Goal: Obtain resource: Download file/media

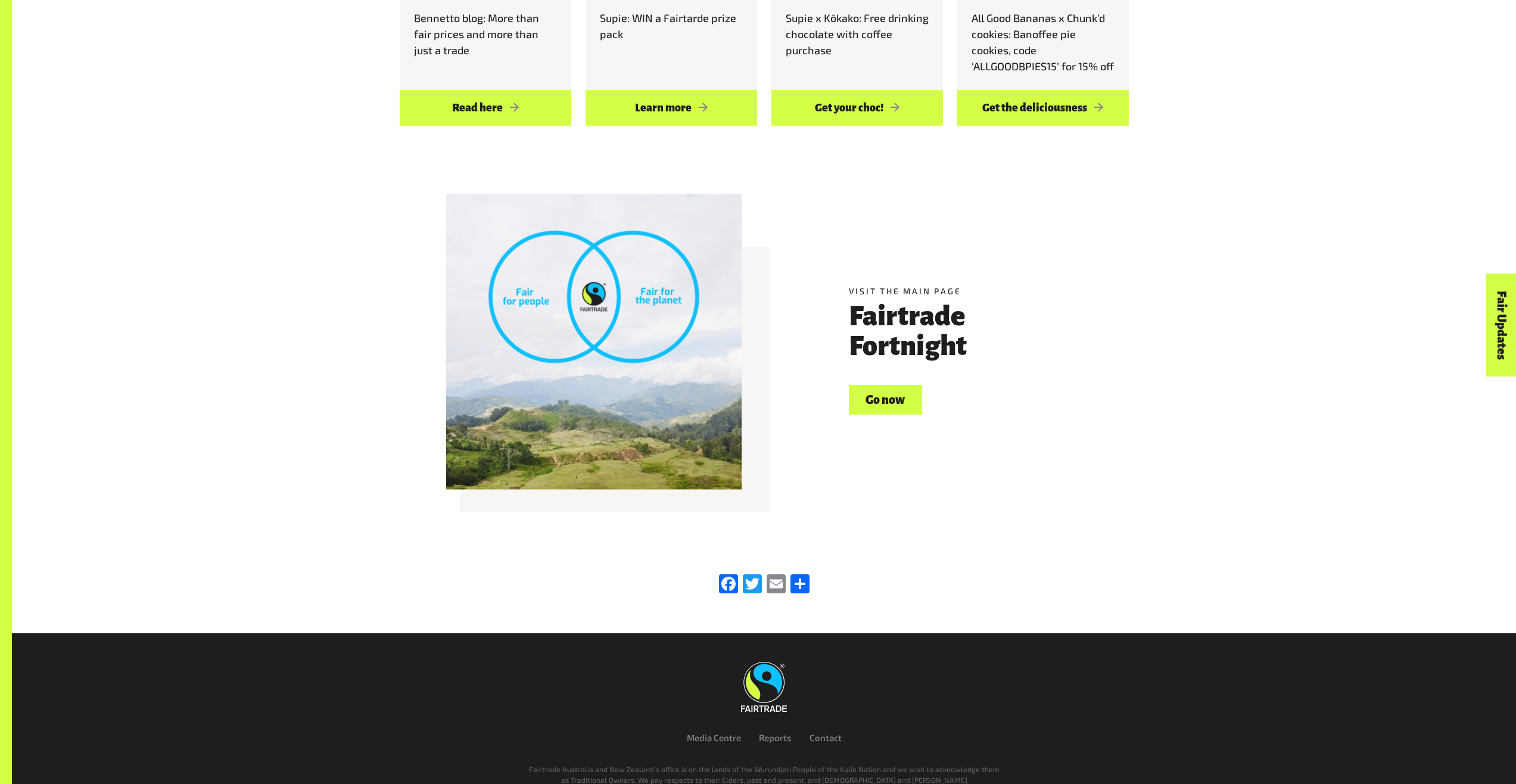
scroll to position [1612, 0]
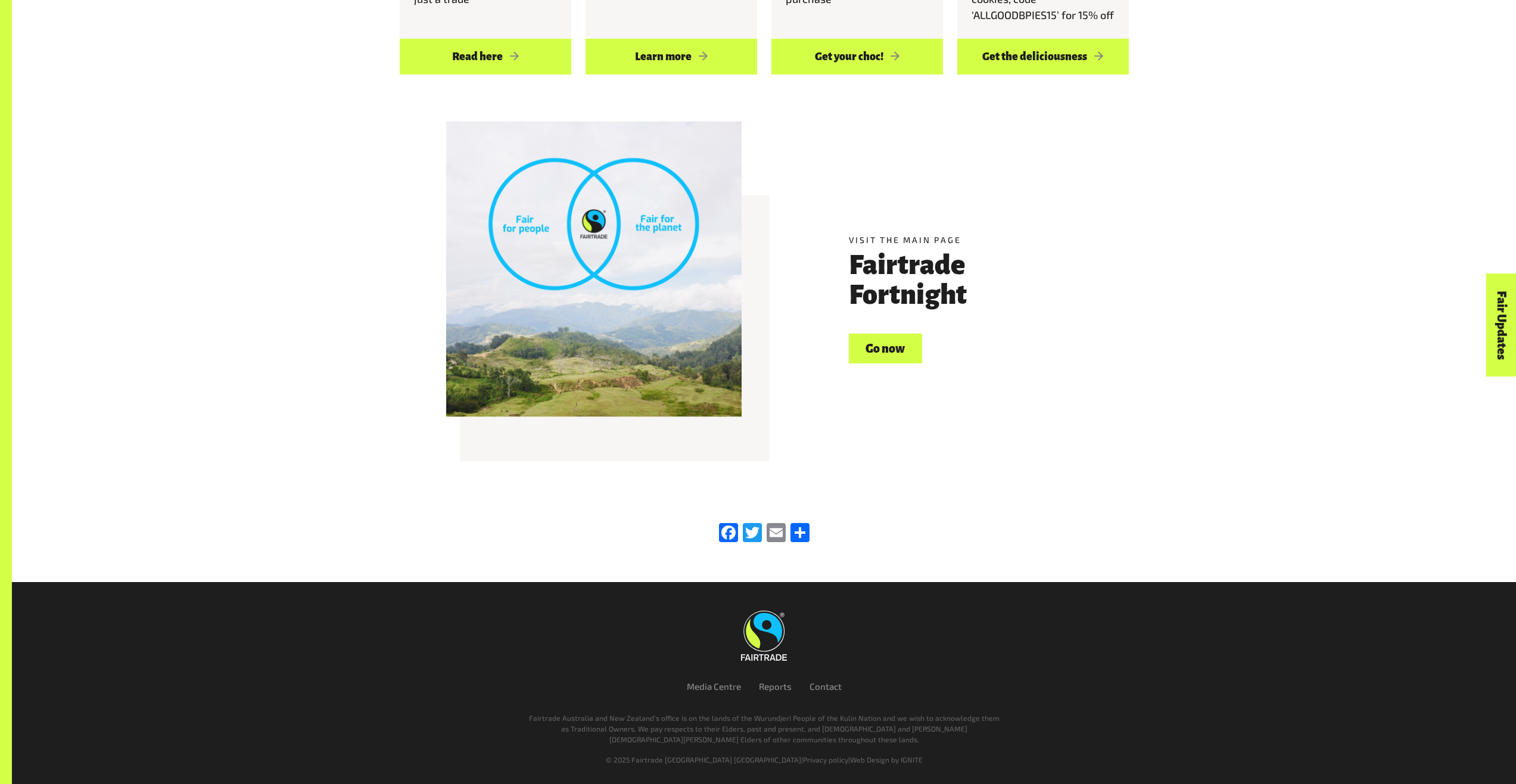
click at [902, 352] on link "Go now" at bounding box center [885, 348] width 73 height 31
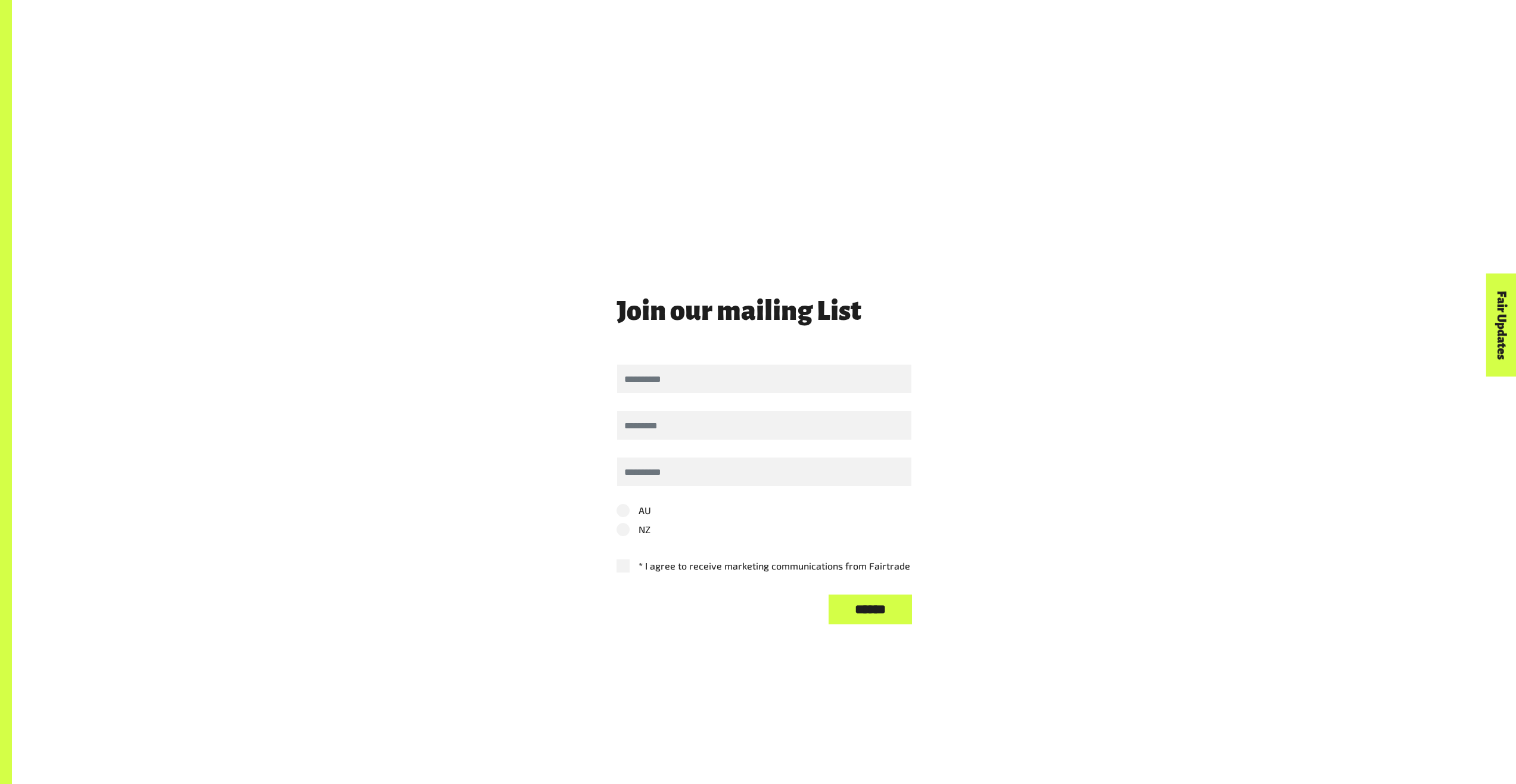
scroll to position [3368, 0]
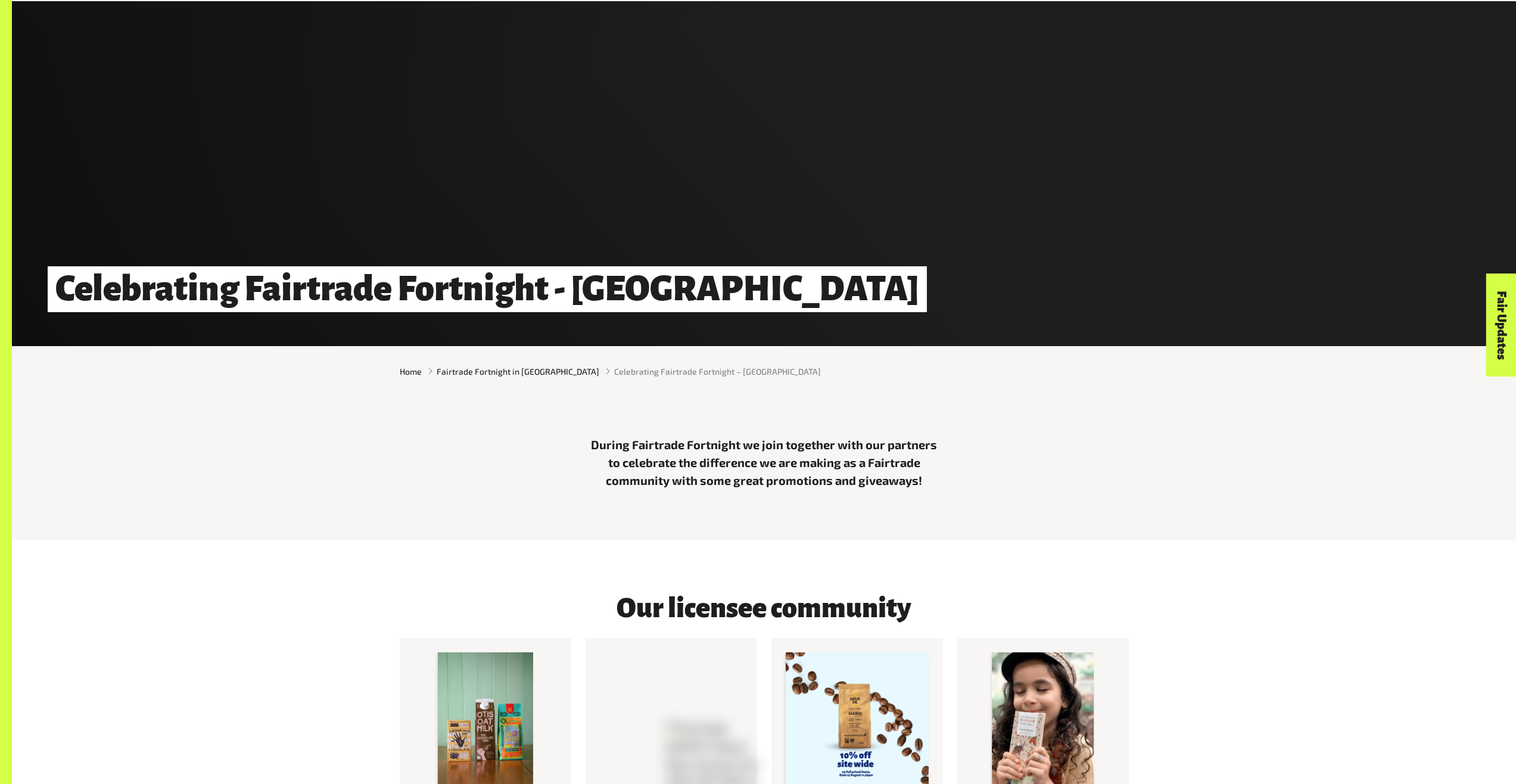
scroll to position [469, 0]
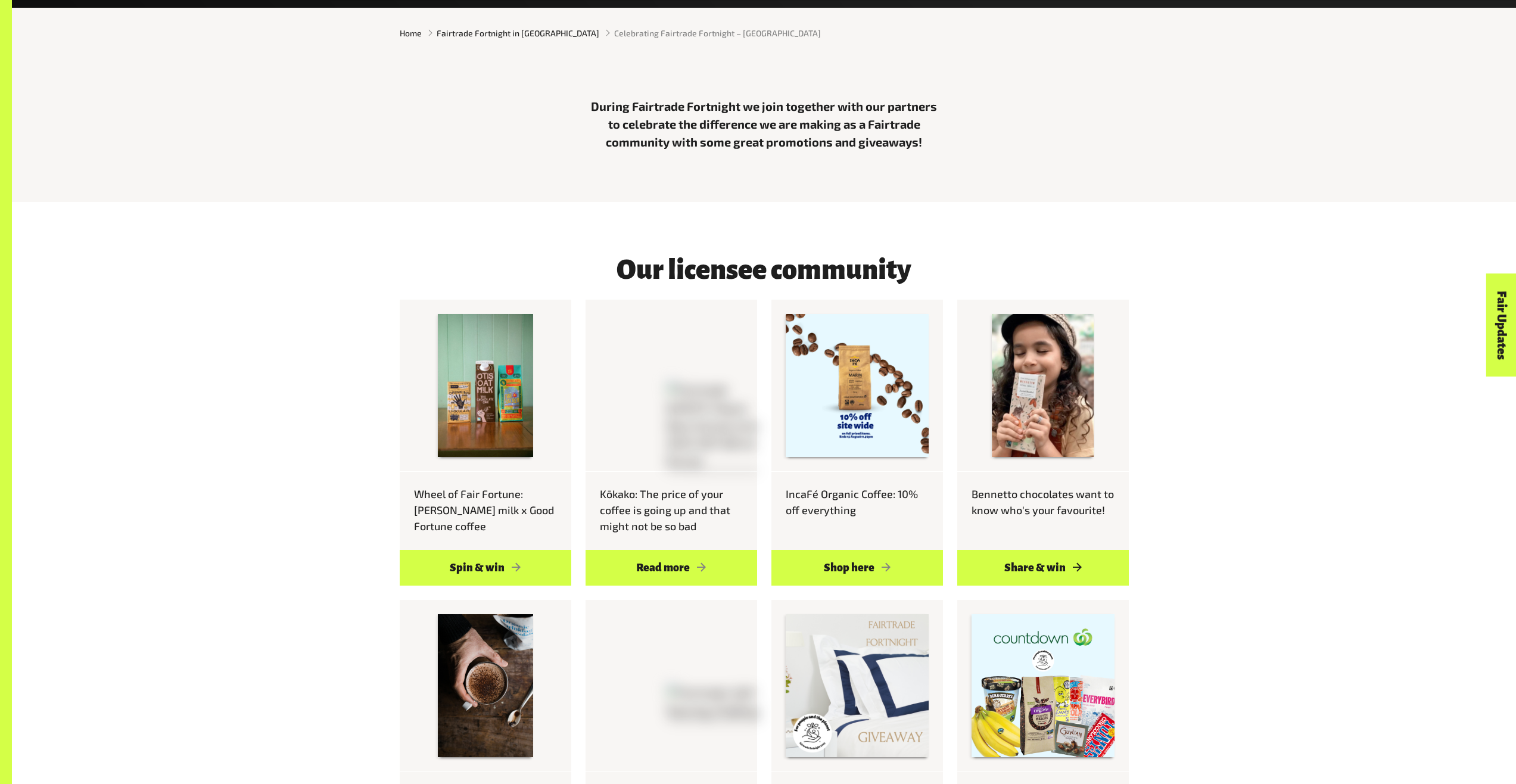
click at [1041, 549] on link "Share & win" at bounding box center [1042, 567] width 172 height 36
